Goal: Answer question/provide support

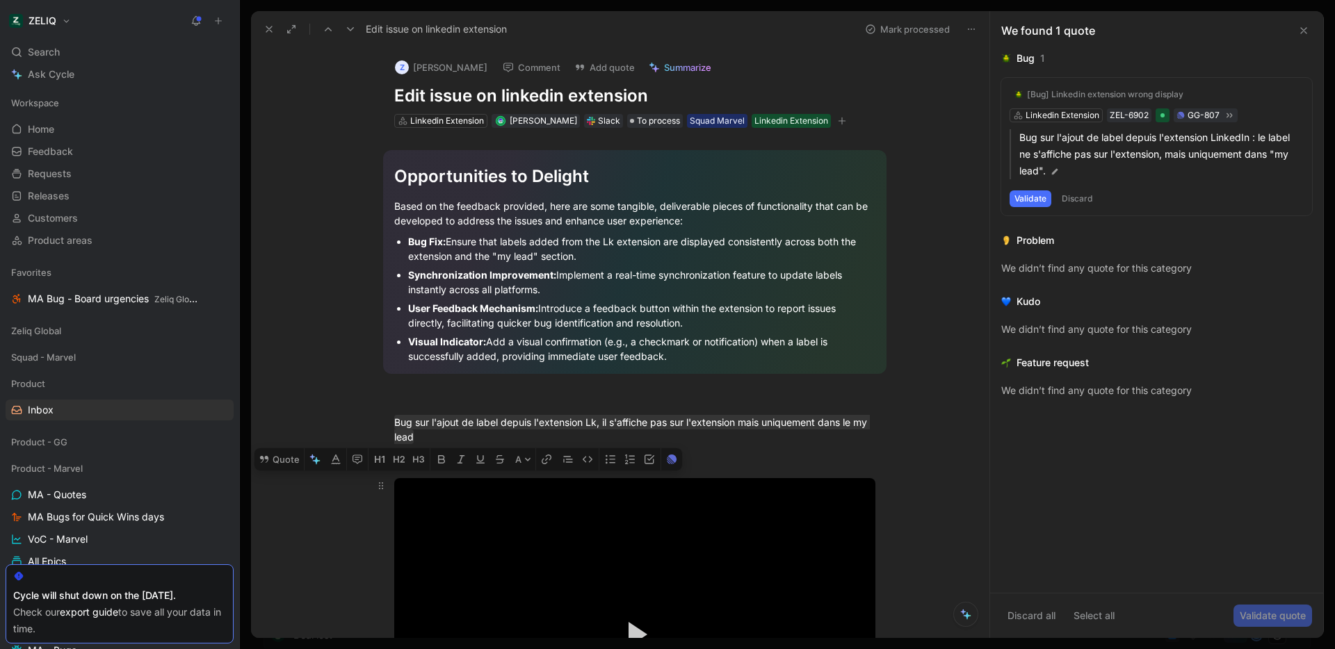
scroll to position [387, 0]
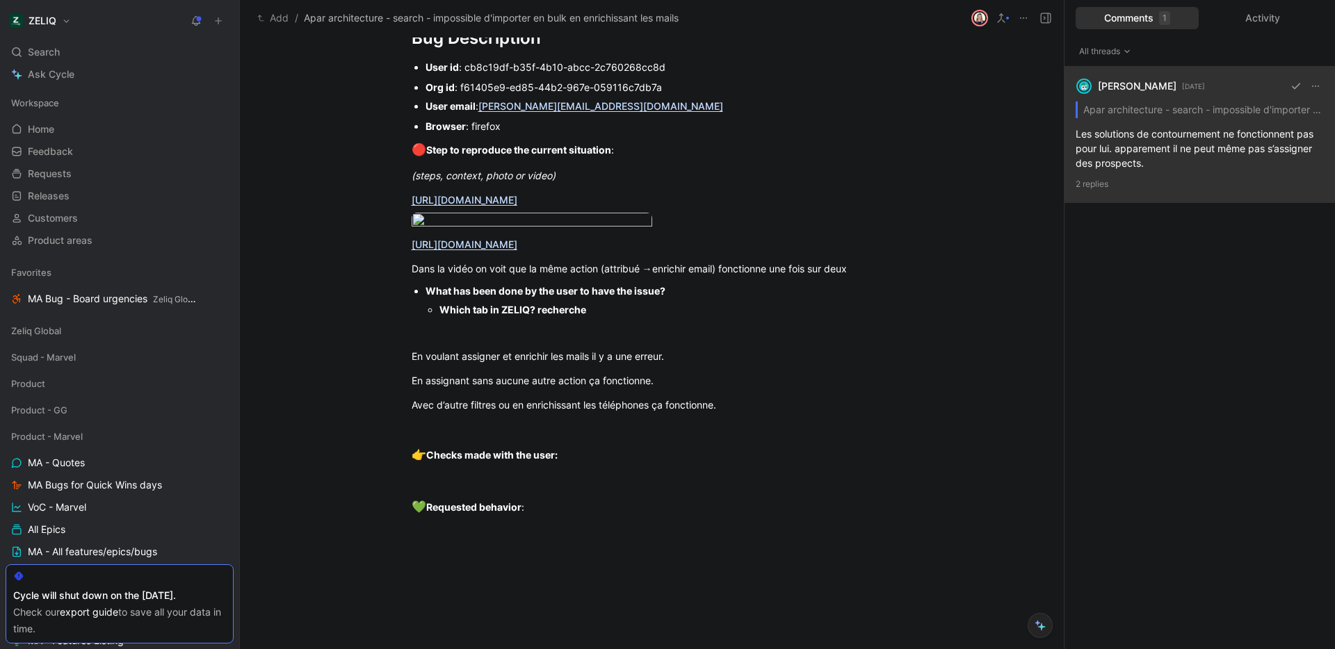
scroll to position [1037, 0]
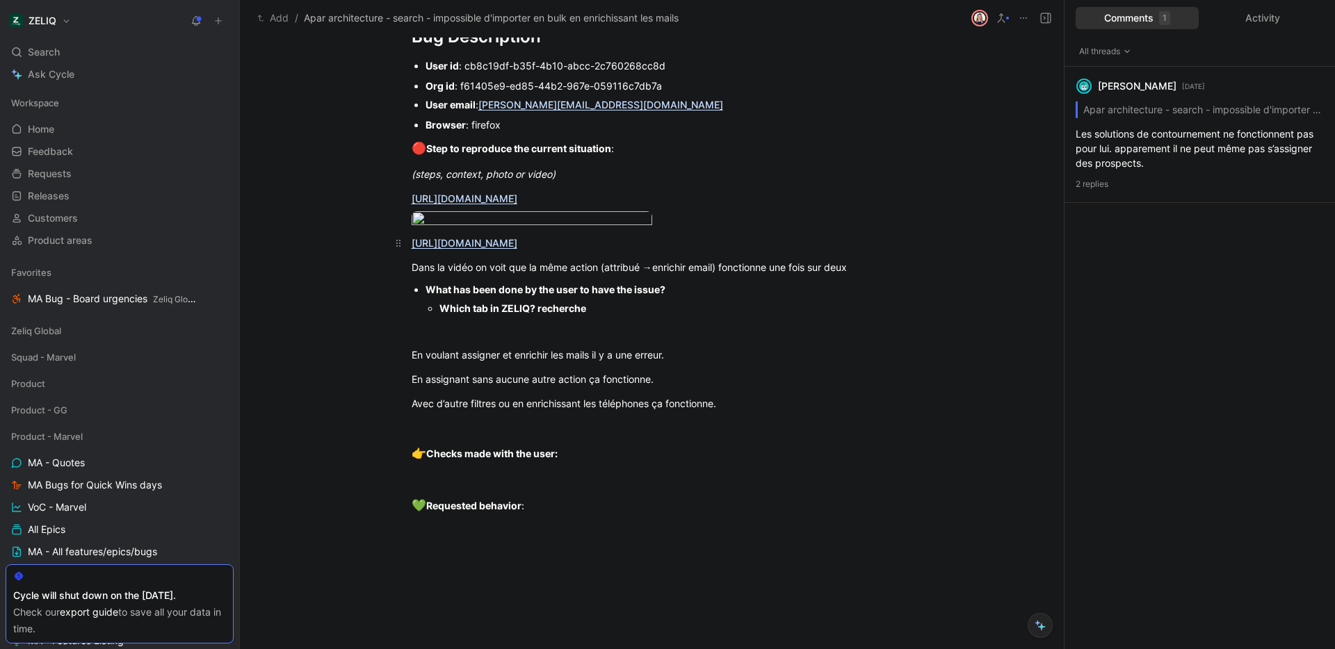
click at [517, 249] on link "https://app.birdie.so/library/e848e829-6358-456d-8a0e-a66e7bf9b102" at bounding box center [465, 243] width 106 height 12
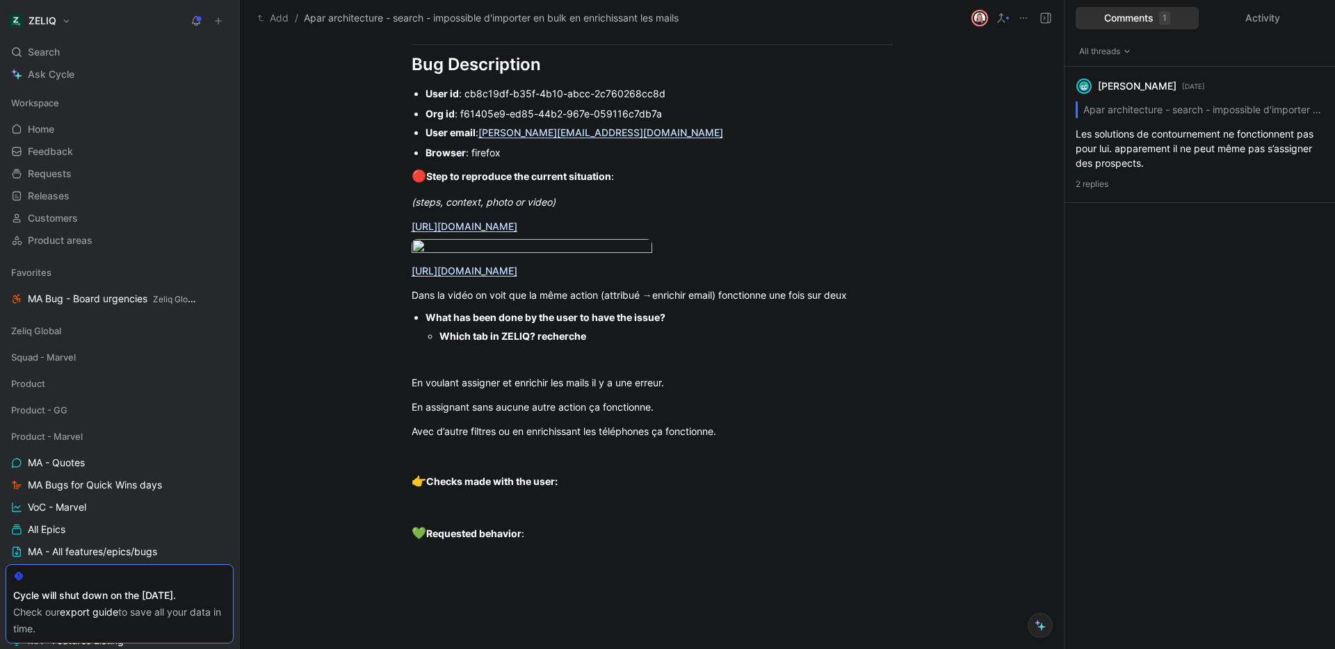
scroll to position [1125, 0]
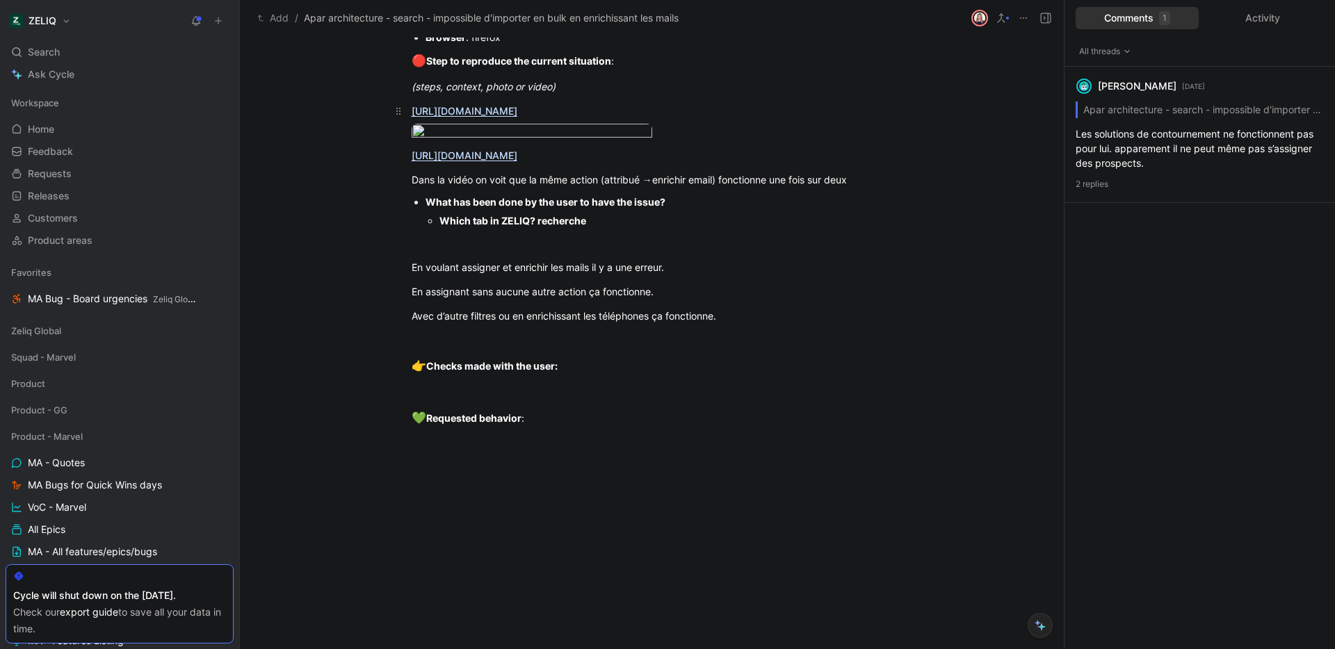
click at [524, 118] on div "https://app.zeliq.com/app/search/contact?location_region=%C3%AEle-de-france%2C+…" at bounding box center [652, 111] width 481 height 15
click at [517, 117] on u "https://app.zeliq.com/app/search/contact?location_region=%C3%AEle-de-france%2C+…" at bounding box center [465, 111] width 106 height 12
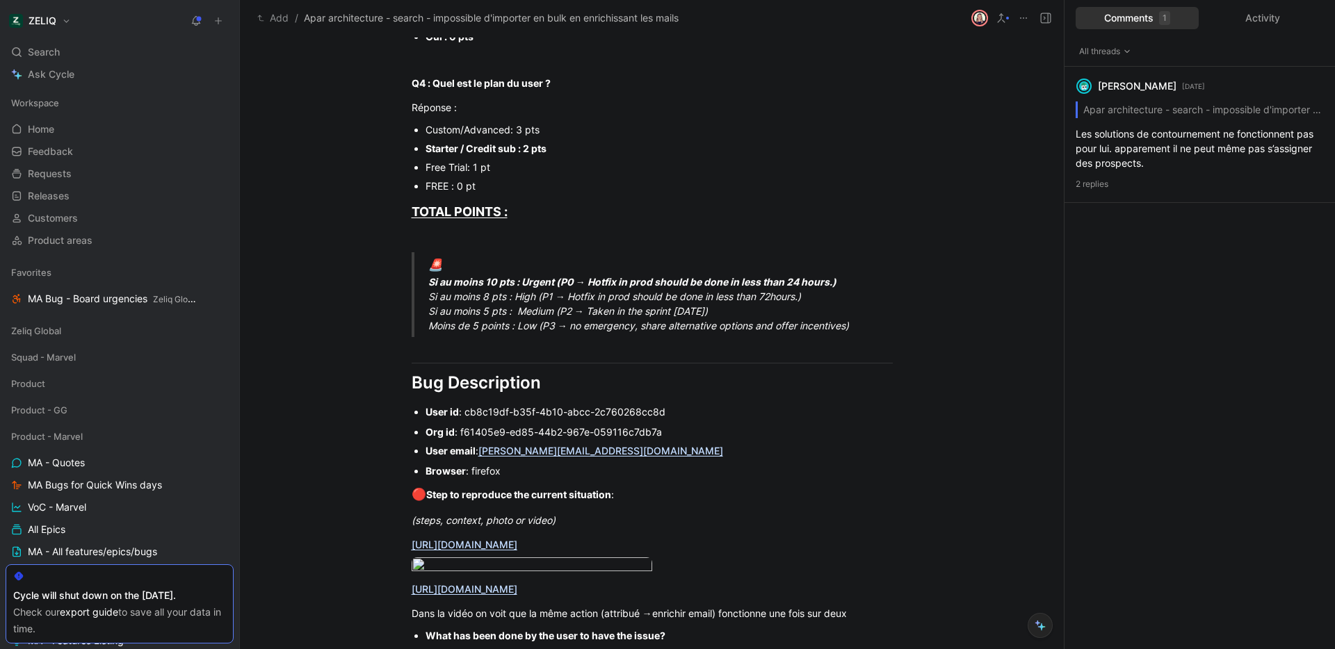
scroll to position [743, 0]
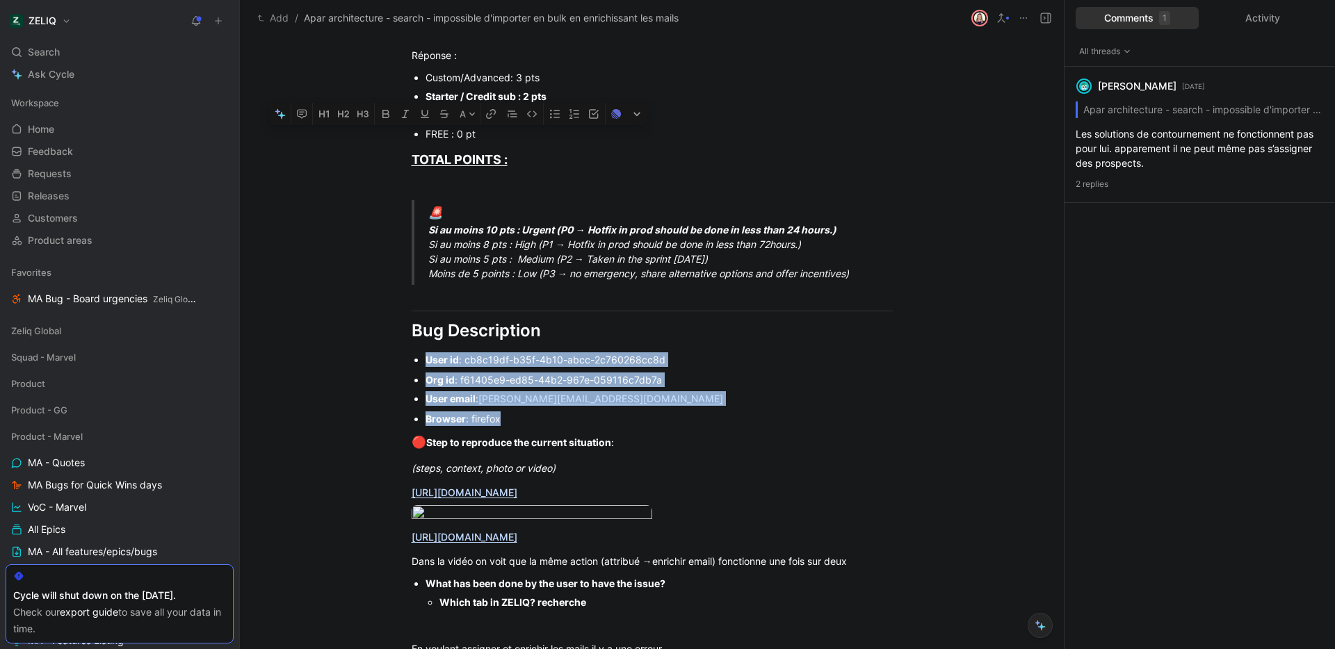
drag, startPoint x: 514, startPoint y: 425, endPoint x: 398, endPoint y: 351, distance: 138.1
click at [398, 351] on div "Urgency classification Q1 : Le bug empêche-t-il d’utiliser des fonctionnalités …" at bounding box center [652, 212] width 824 height 1271
copy div "User id : cb8c19df-b35f-4b10-abcc-2c760268cc8d Org id : f61405e9-ed85-44b2-967e…"
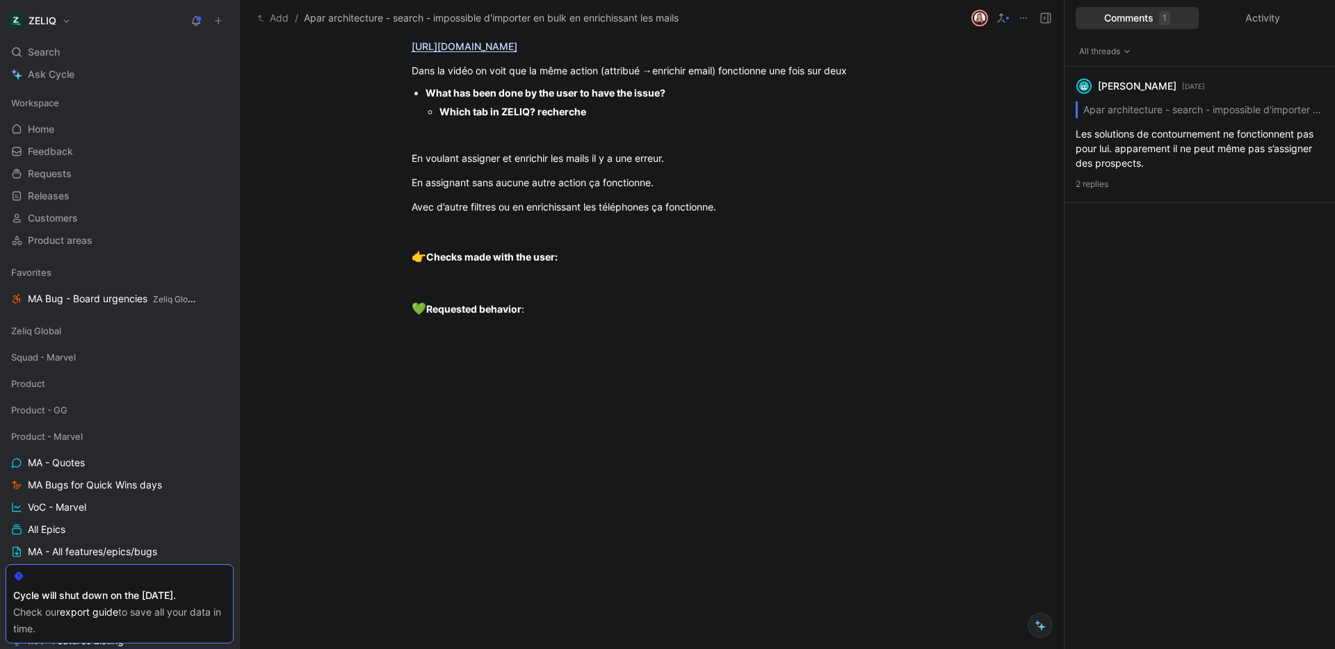
scroll to position [1186, 0]
